Goal: Find specific page/section: Find specific page/section

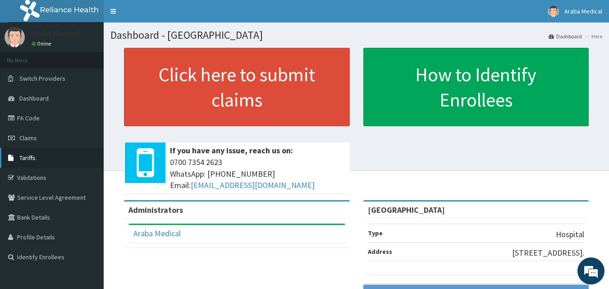
click at [41, 160] on link "Tariffs" at bounding box center [52, 158] width 104 height 20
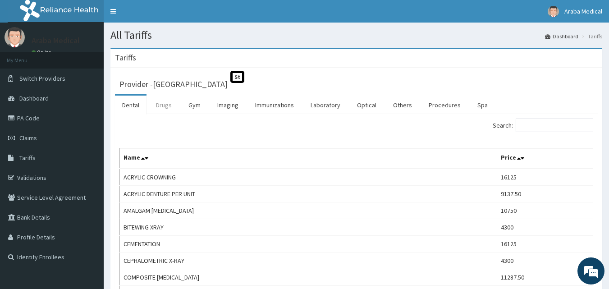
click at [166, 103] on link "Drugs" at bounding box center [164, 105] width 30 height 19
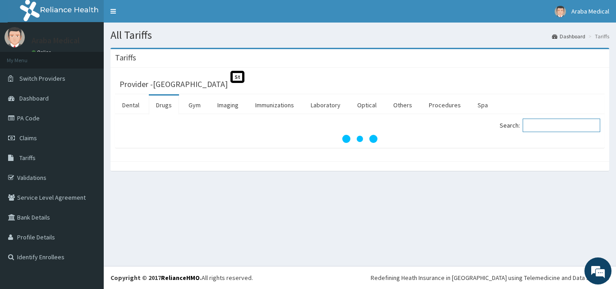
click at [539, 125] on input "Search:" at bounding box center [561, 126] width 78 height 14
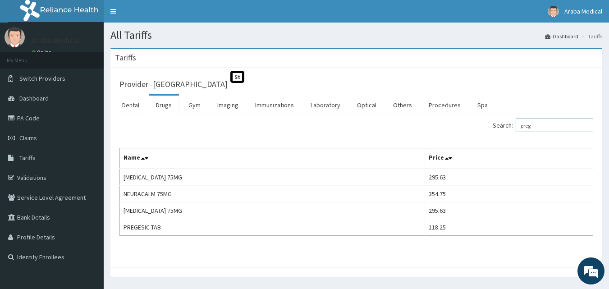
type input "preg"
click at [64, 119] on link "PA Code" at bounding box center [52, 118] width 104 height 20
